Goal: Transaction & Acquisition: Purchase product/service

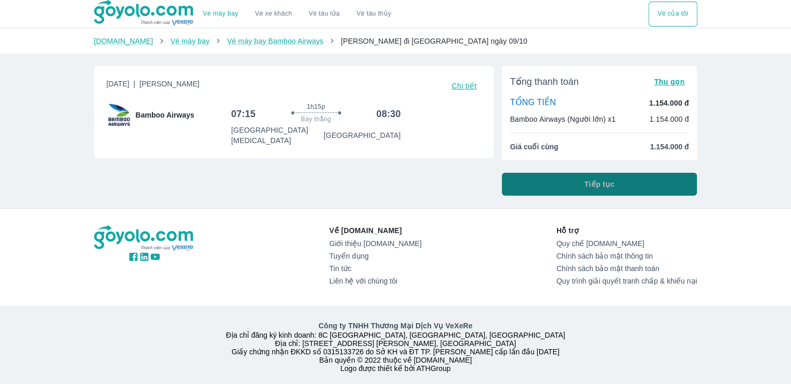
click at [574, 184] on button "Tiếp tục" at bounding box center [600, 184] width 196 height 23
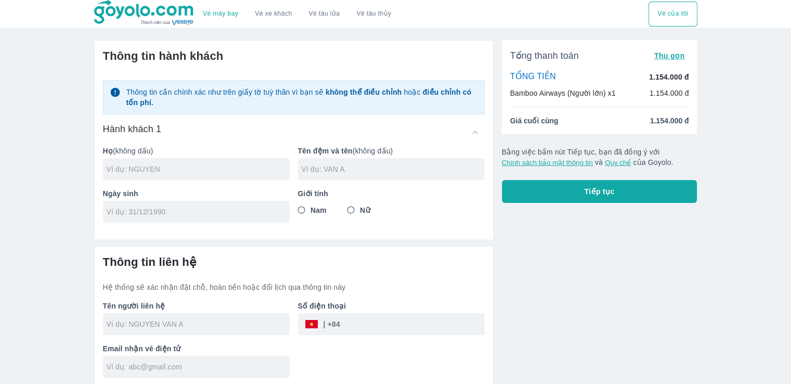
click at [229, 169] on input "text" at bounding box center [198, 169] width 183 height 10
type input "LE"
type input "[PERSON_NAME]"
click at [307, 207] on input "Nam" at bounding box center [301, 210] width 19 height 19
radio input "true"
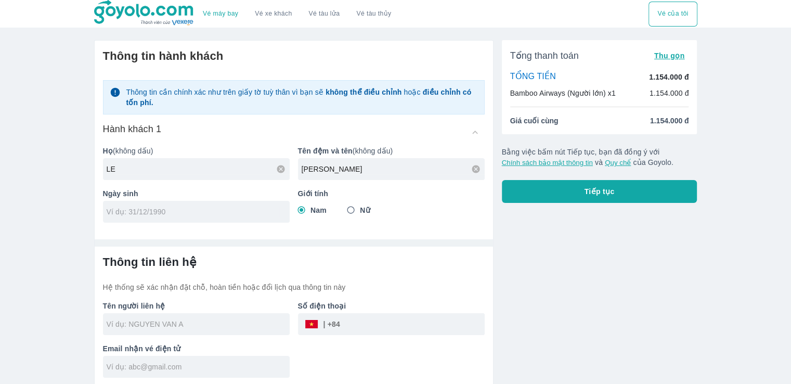
click at [261, 212] on input "tel" at bounding box center [193, 212] width 173 height 10
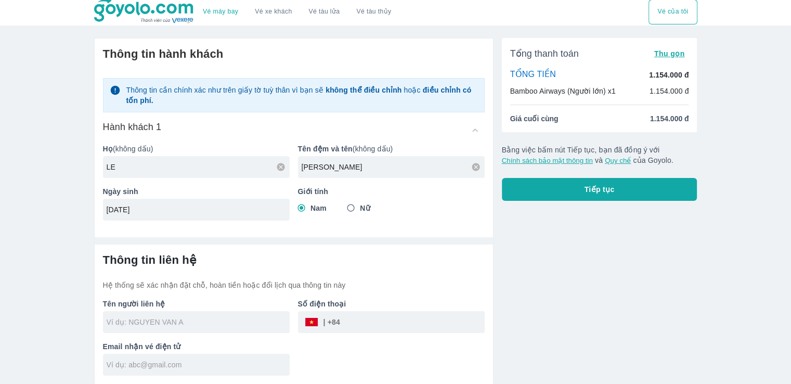
type input "[DATE]"
click at [212, 322] on input "text" at bounding box center [198, 322] width 183 height 10
type input "LE [PERSON_NAME]"
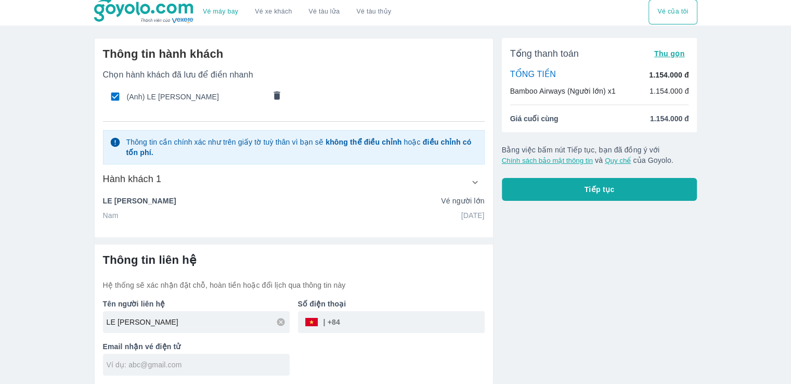
click at [376, 324] on input "tel" at bounding box center [412, 322] width 145 height 25
type input "0914354181"
type input "LINH LE"
click at [215, 363] on input "duylinh_banthan2003@yahoo.com" at bounding box center [198, 365] width 183 height 10
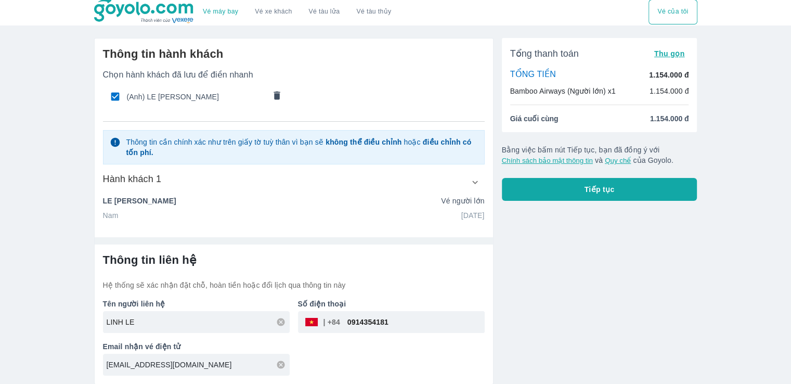
click at [215, 363] on input "duylinh_banthan2003@yahoo.com" at bounding box center [198, 365] width 183 height 10
type input "duylinh.binhdinh@gmail.com"
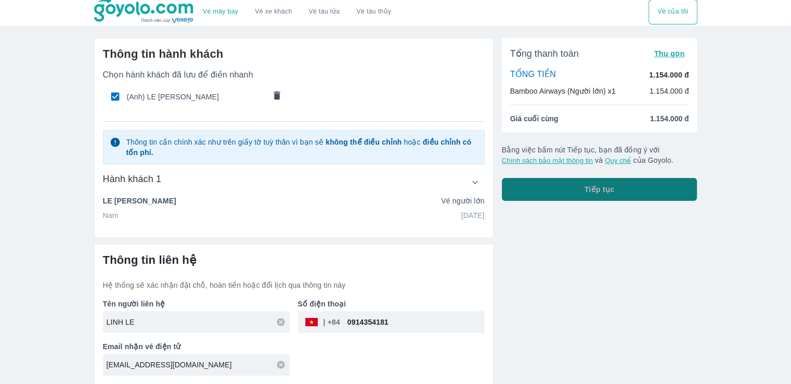
click at [596, 189] on span "Tiếp tục" at bounding box center [600, 189] width 30 height 10
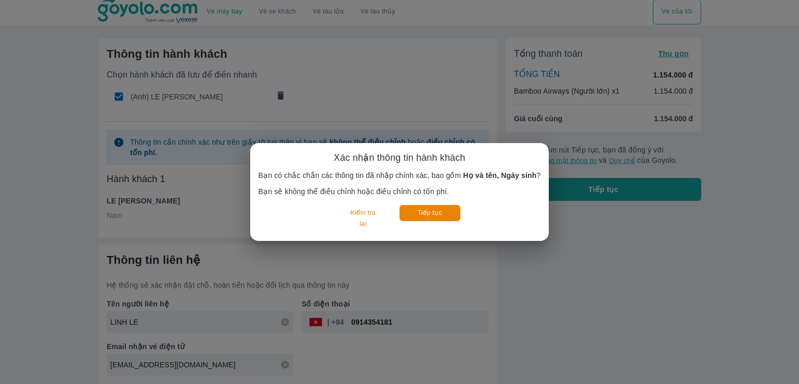
drag, startPoint x: 443, startPoint y: 216, endPoint x: 489, endPoint y: 229, distance: 47.6
click at [489, 229] on div "Kiểm tra lại Tiếp tục" at bounding box center [400, 219] width 283 height 28
click at [367, 219] on button "Kiểm tra lại" at bounding box center [363, 219] width 48 height 28
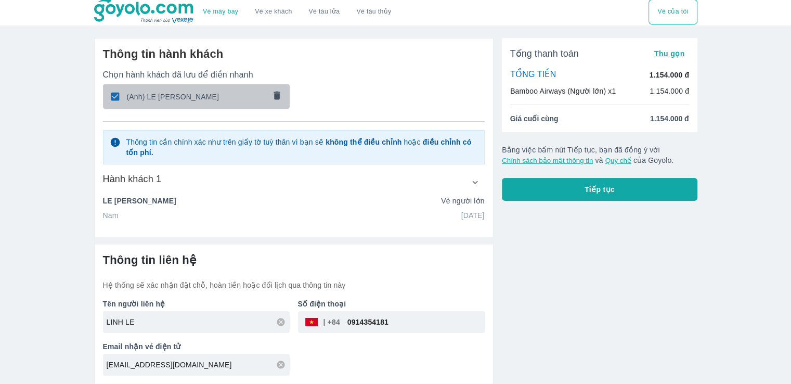
click at [221, 97] on span "(Anh) LE HOANG DUY LINH" at bounding box center [196, 97] width 138 height 10
radio input "false"
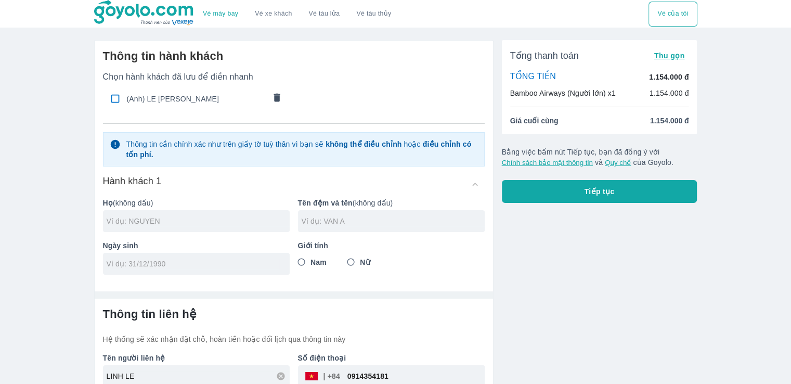
click at [167, 227] on div at bounding box center [196, 221] width 187 height 22
click at [112, 99] on input "checkbox" at bounding box center [115, 98] width 20 height 20
checkbox input "true"
type input "LE"
type input "HOANG DUY LINH"
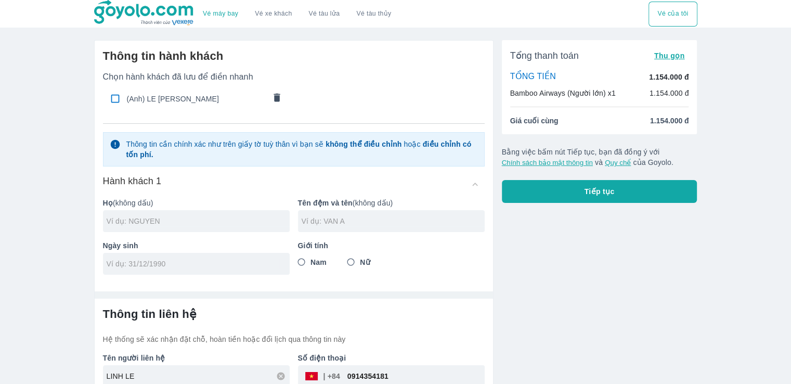
type input "[DATE]"
radio input "true"
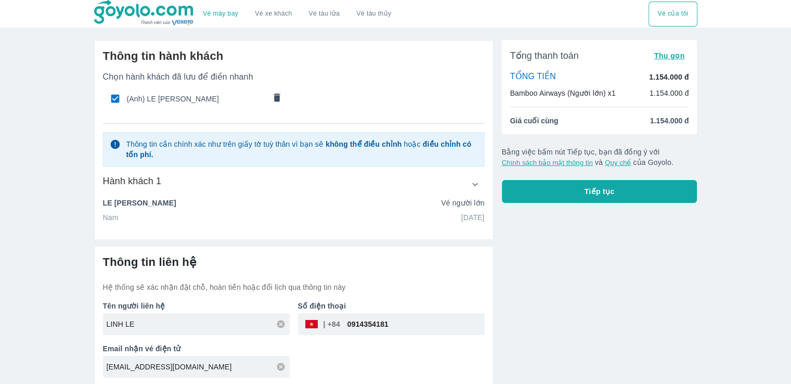
click at [155, 198] on p "LE HOANG DUY LINH" at bounding box center [139, 203] width 73 height 10
click at [476, 184] on icon "button" at bounding box center [475, 184] width 11 height 11
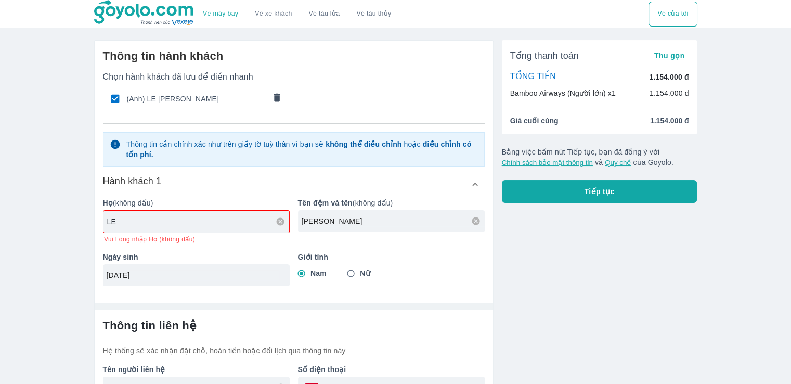
click at [197, 223] on input "LE" at bounding box center [198, 221] width 182 height 10
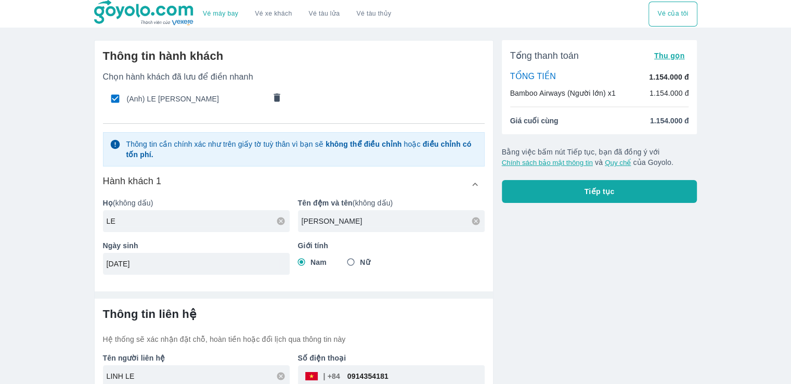
click at [429, 220] on input "HOANG DUY LINH" at bounding box center [393, 221] width 183 height 10
click at [447, 267] on div "Nam Nữ" at bounding box center [391, 262] width 187 height 19
click at [593, 196] on span "Tiếp tục" at bounding box center [600, 191] width 30 height 10
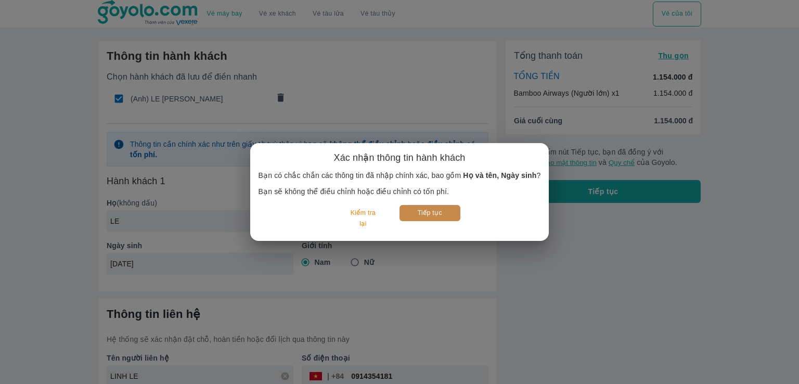
click at [422, 216] on button "Tiếp tục" at bounding box center [430, 213] width 61 height 16
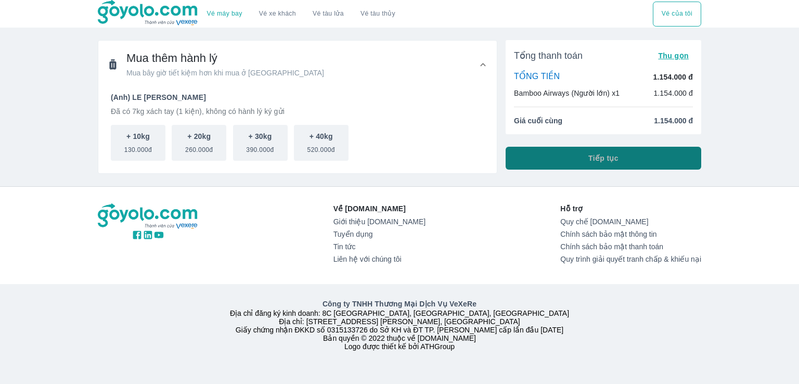
click at [584, 157] on button "Tiếp tục" at bounding box center [604, 158] width 196 height 23
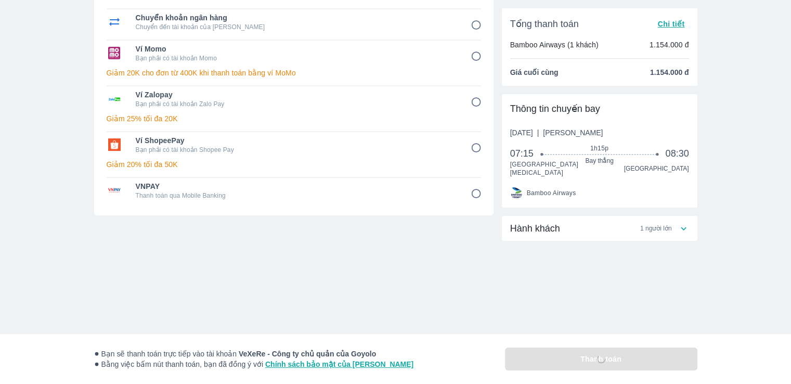
scroll to position [40, 0]
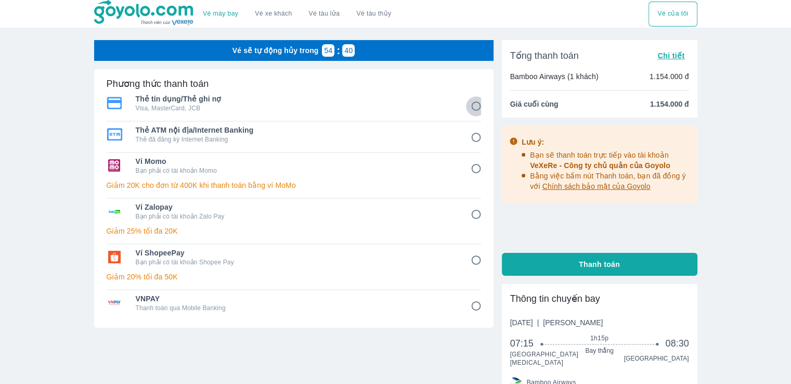
click at [477, 107] on input "1" at bounding box center [476, 106] width 20 height 20
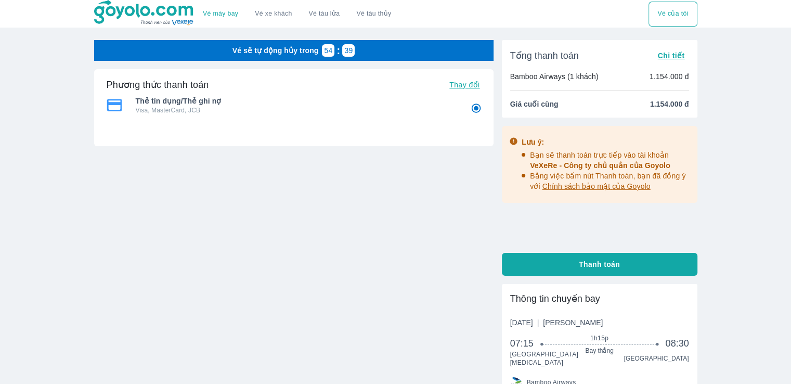
click at [234, 123] on div "Thẻ tín dụng/Thẻ ghi nợ Visa, MasterCard, JCB Thẻ tín dụng/Thẻ ghi nợ Visa, Mas…" at bounding box center [294, 122] width 375 height 60
click at [334, 101] on span "Thẻ tín dụng/Thẻ ghi nợ" at bounding box center [296, 101] width 320 height 10
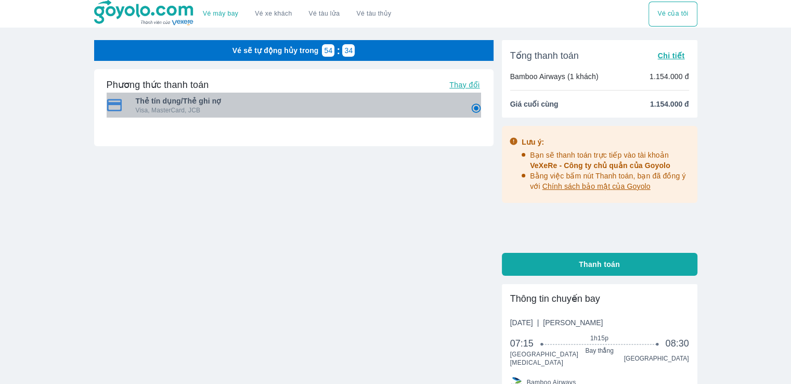
click at [165, 105] on span "Thẻ tín dụng/Thẻ ghi nợ" at bounding box center [296, 101] width 320 height 10
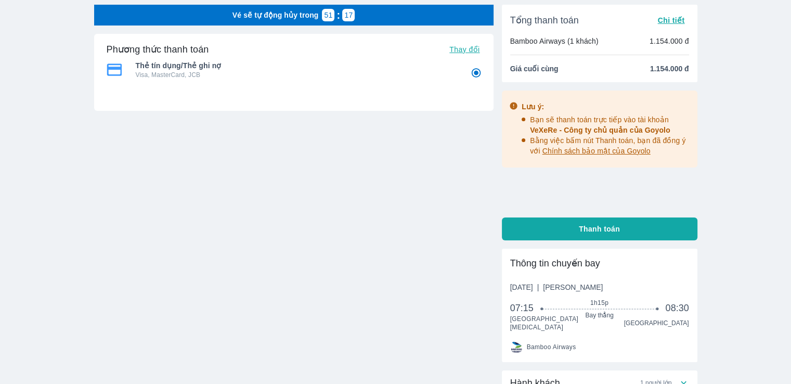
scroll to position [26, 0]
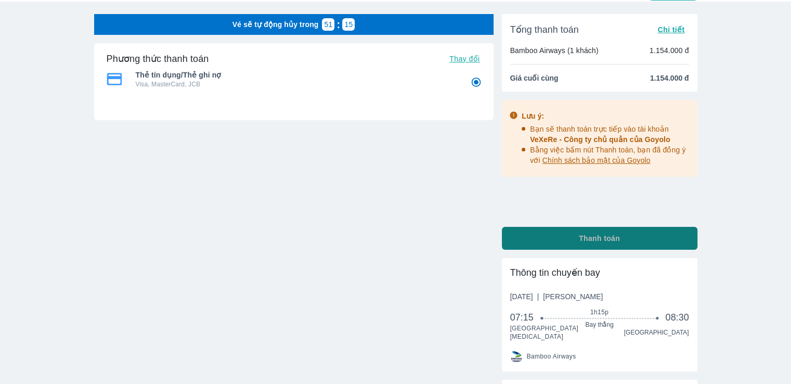
click at [586, 242] on span "Thanh toán" at bounding box center [599, 238] width 41 height 10
radio input "true"
